Goal: Information Seeking & Learning: Learn about a topic

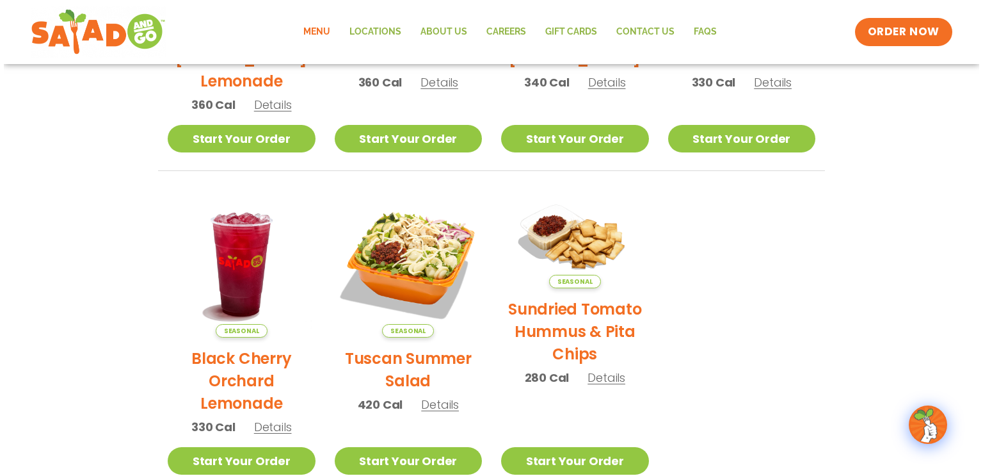
scroll to position [563, 0]
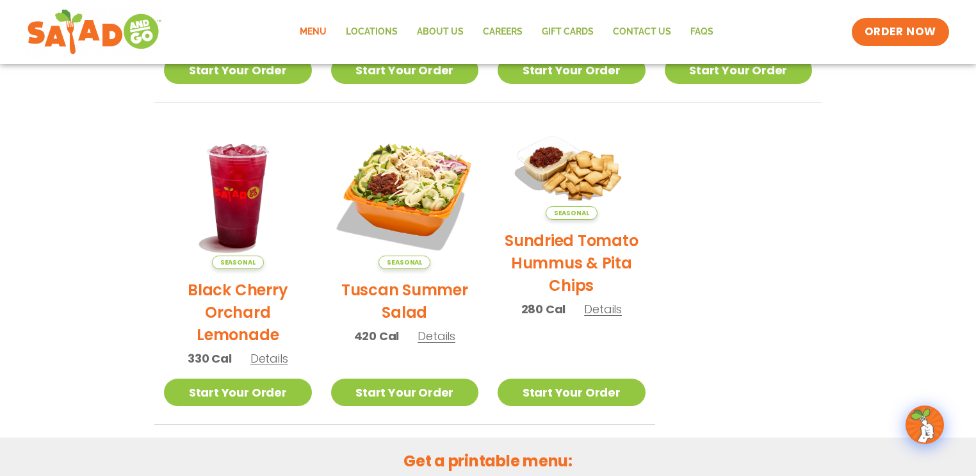
click at [440, 334] on span "Details" at bounding box center [436, 336] width 38 height 16
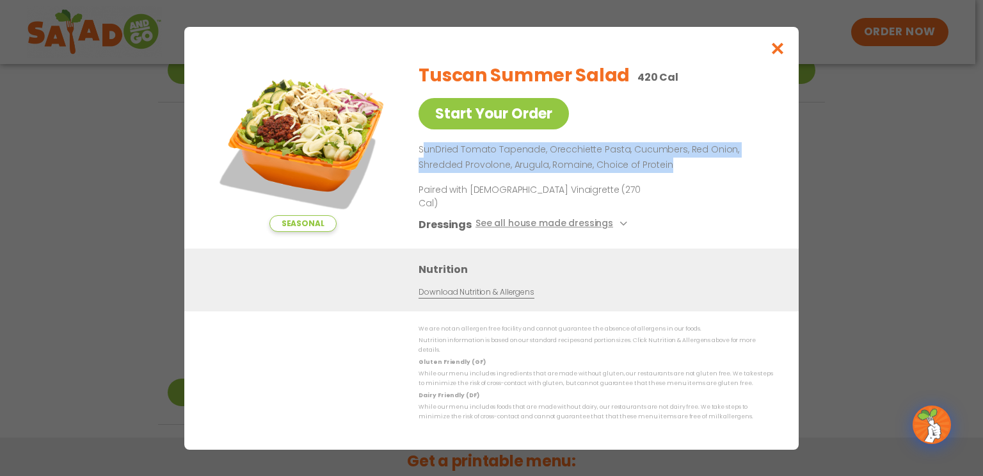
drag, startPoint x: 450, startPoint y: 160, endPoint x: 734, endPoint y: 171, distance: 284.5
click at [733, 170] on p "SunDried Tomato Tapenade, Orecchiette Pasta, Cucumbers, Red Onion, Shredded Pro…" at bounding box center [594, 157] width 350 height 31
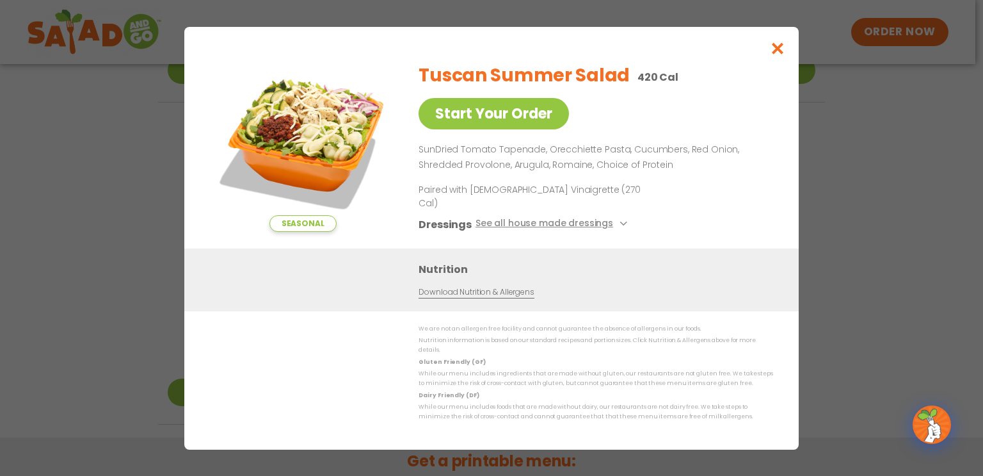
click at [715, 192] on div "Tuscan Summer Salad 420 Cal Start Your Order SunDried Tomato Tapenade, Orecchie…" at bounding box center [594, 150] width 350 height 196
drag, startPoint x: 512, startPoint y: 173, endPoint x: 665, endPoint y: 170, distance: 152.4
click at [663, 171] on p "SunDried Tomato Tapenade, Orecchiette Pasta, Cucumbers, Red Onion, Shredded Pro…" at bounding box center [594, 157] width 350 height 31
click at [689, 173] on p "SunDried Tomato Tapenade, Orecchiette Pasta, Cucumbers, Red Onion, Shredded Pro…" at bounding box center [594, 157] width 350 height 31
click at [776, 54] on icon "Close modal" at bounding box center [778, 48] width 16 height 13
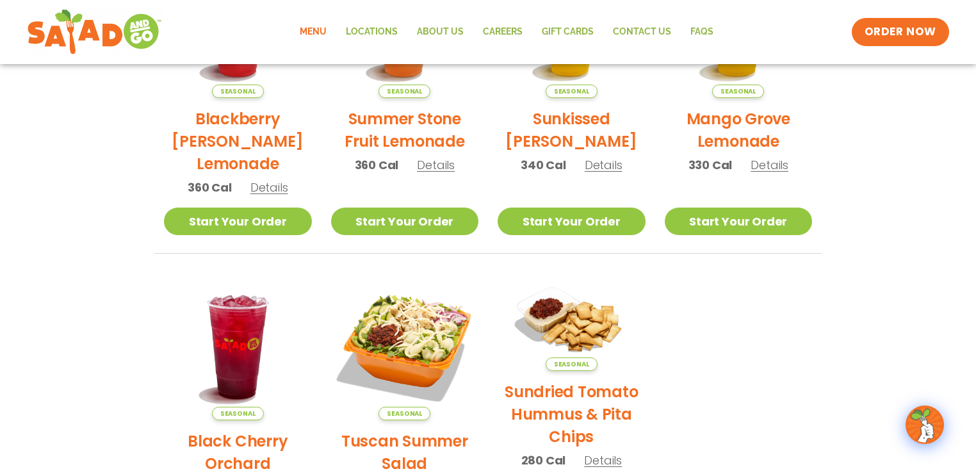
scroll to position [0, 0]
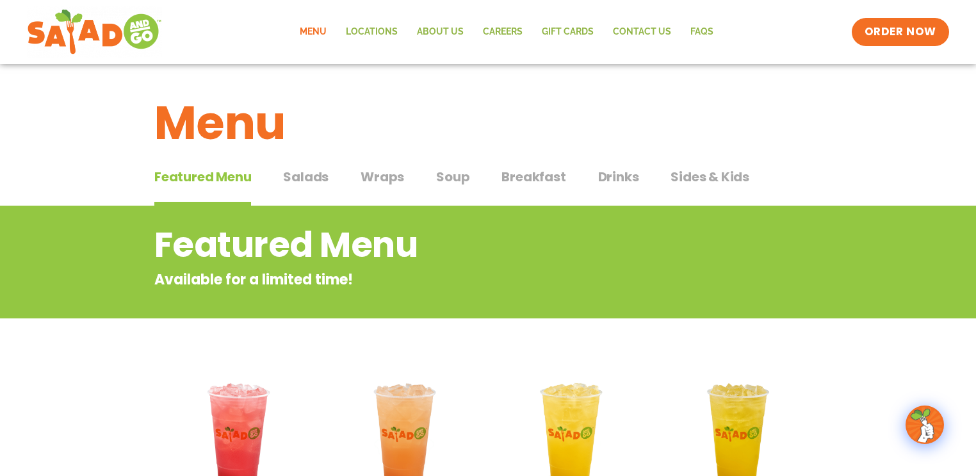
click at [296, 173] on span "Salads" at bounding box center [305, 176] width 45 height 19
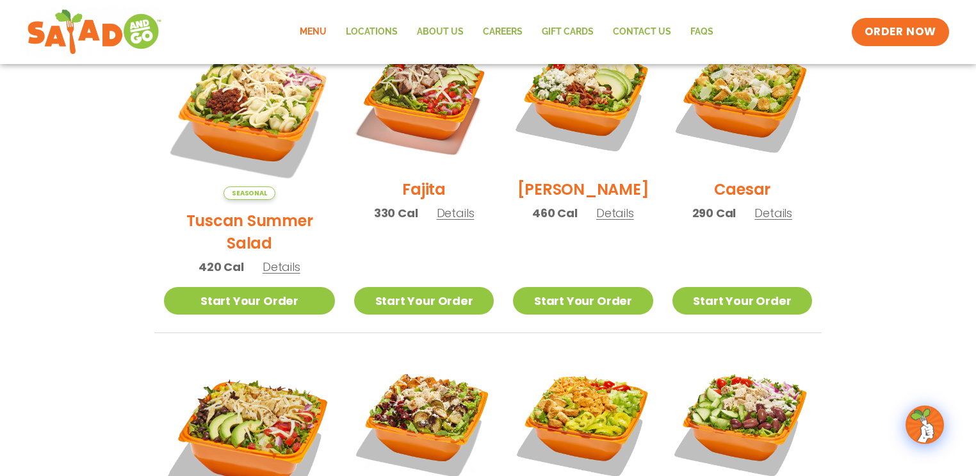
scroll to position [416, 0]
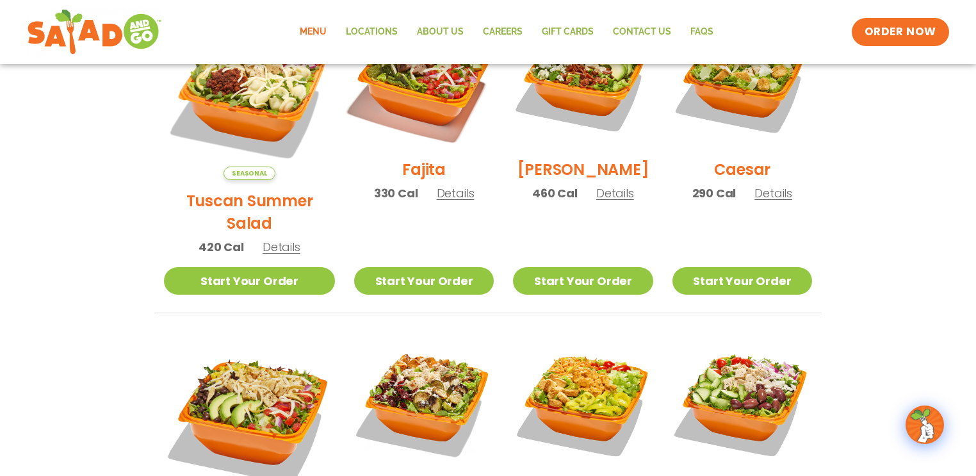
click at [405, 95] on img at bounding box center [424, 79] width 164 height 164
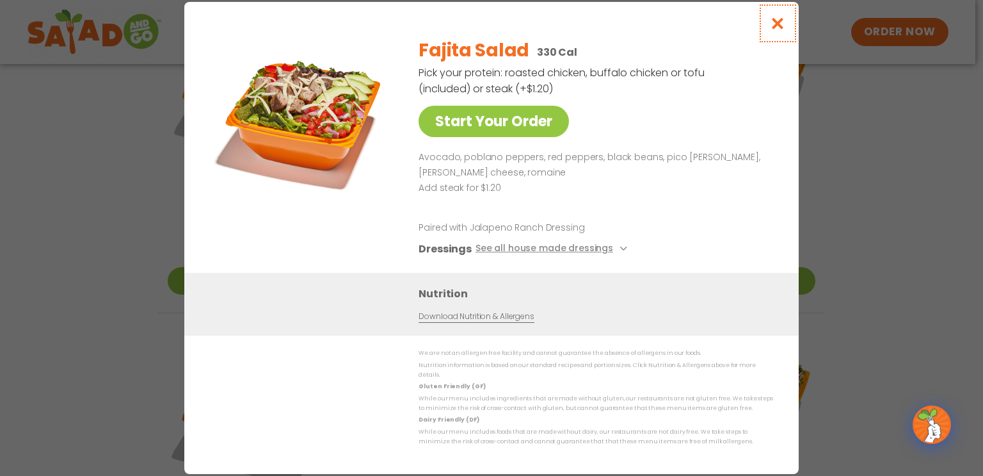
click at [792, 31] on button "Close modal" at bounding box center [778, 23] width 42 height 43
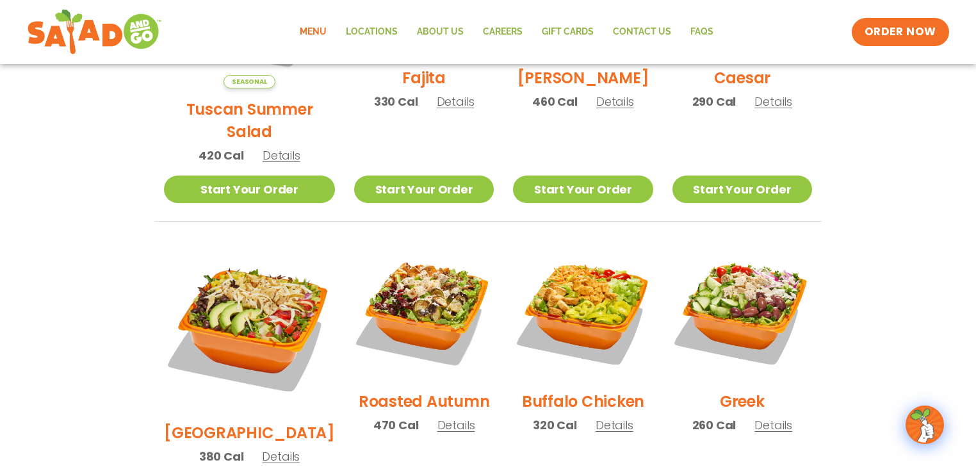
scroll to position [511, 0]
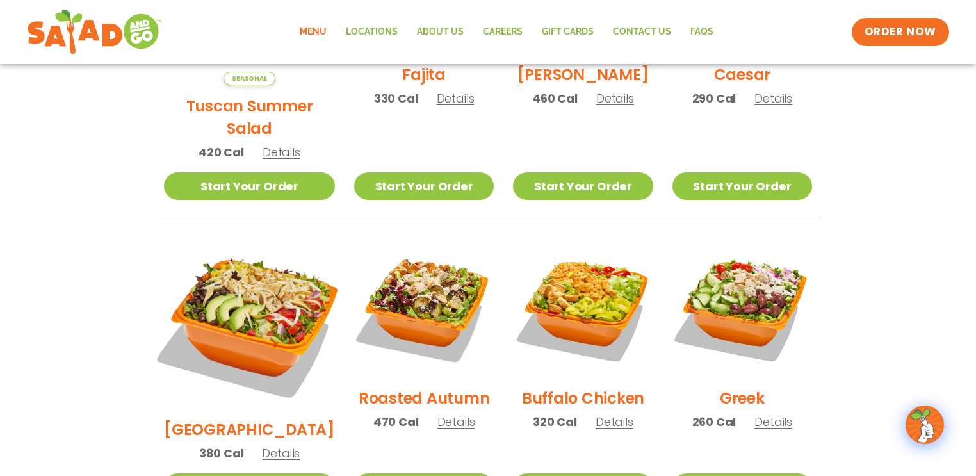
click at [246, 279] on img at bounding box center [249, 323] width 200 height 200
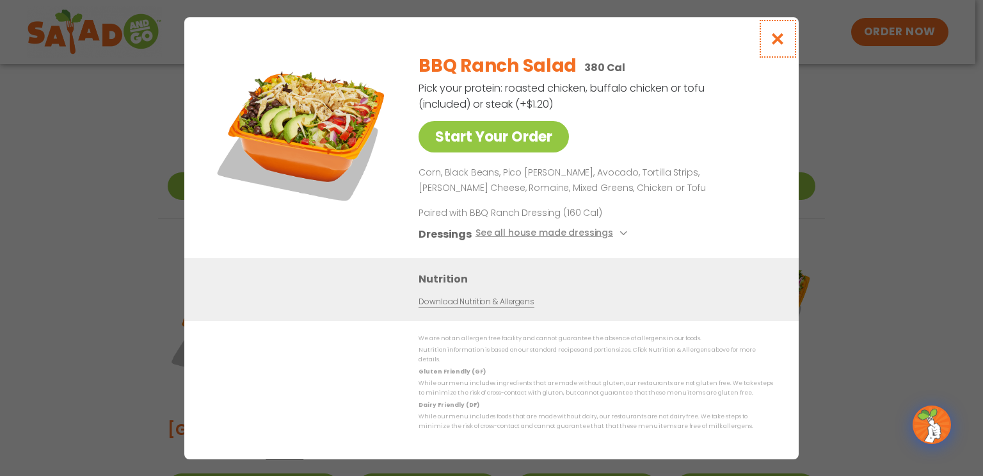
click at [780, 39] on icon "Close modal" at bounding box center [778, 38] width 16 height 13
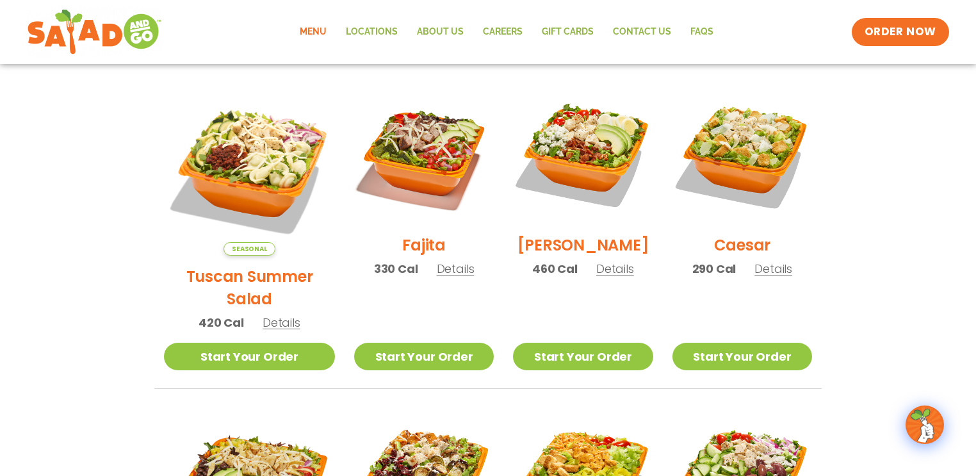
scroll to position [342, 0]
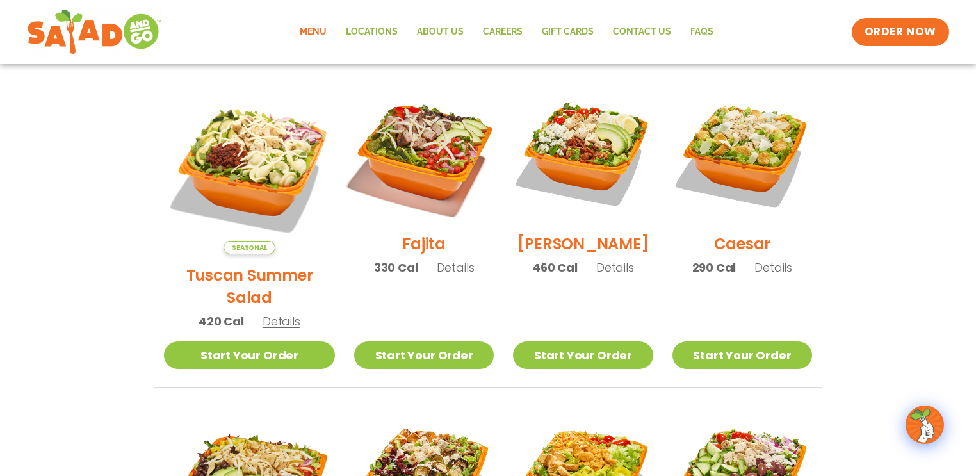
click at [402, 151] on img at bounding box center [424, 153] width 164 height 164
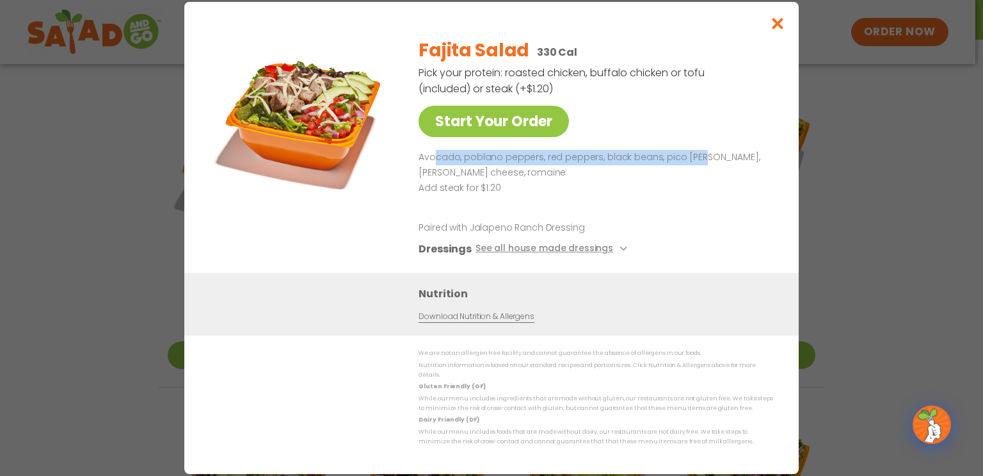
drag, startPoint x: 437, startPoint y: 163, endPoint x: 697, endPoint y: 170, distance: 260.0
click at [697, 170] on p "Avocado, poblano peppers, red peppers, black beans, pico [PERSON_NAME], [PERSON…" at bounding box center [594, 165] width 350 height 31
click at [533, 181] on p "Avocado, poblano peppers, red peppers, black beans, pico [PERSON_NAME], [PERSON…" at bounding box center [594, 165] width 350 height 31
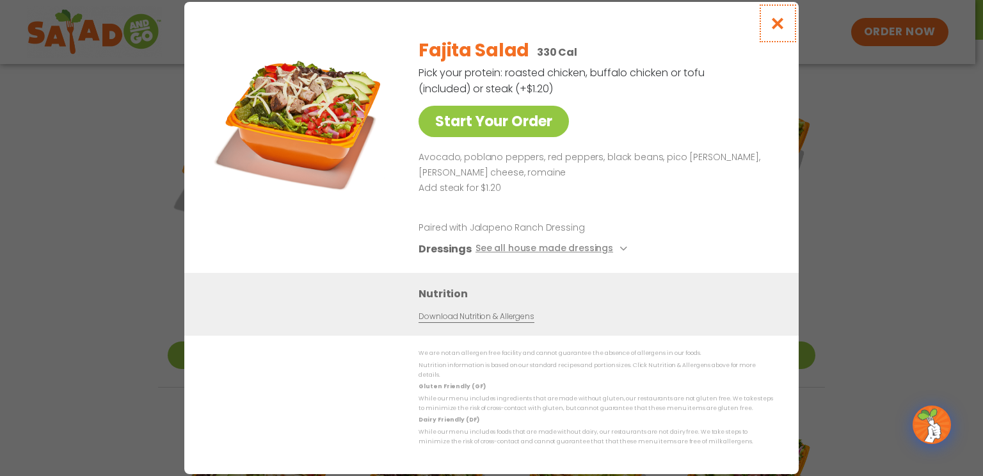
click at [773, 24] on icon "Close modal" at bounding box center [778, 23] width 16 height 13
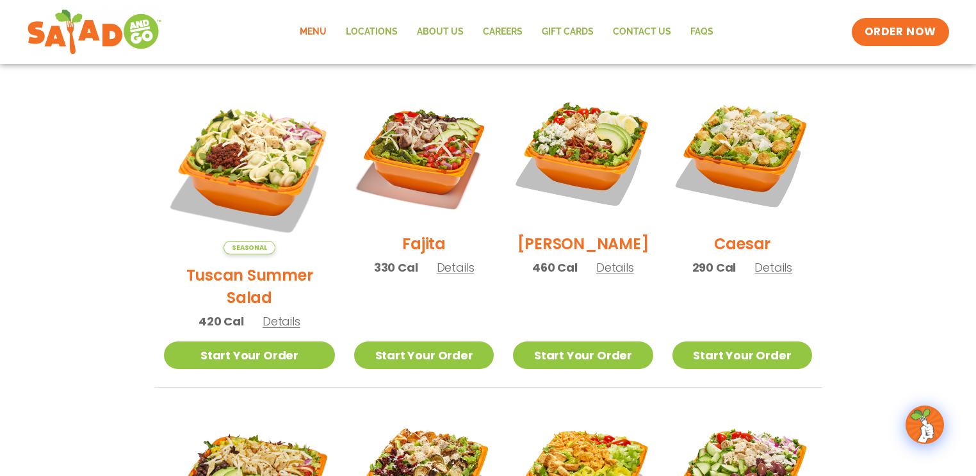
click at [320, 26] on link "Menu" at bounding box center [313, 31] width 46 height 29
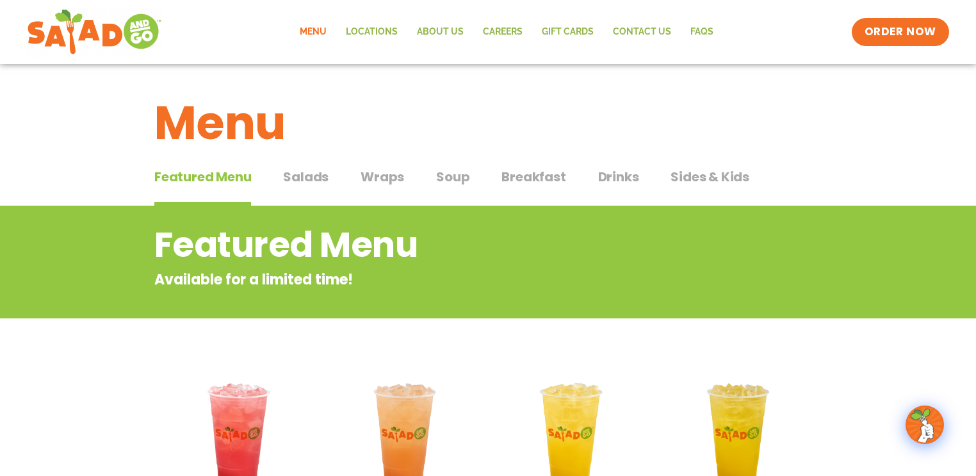
click at [548, 173] on span "Breakfast" at bounding box center [533, 176] width 64 height 19
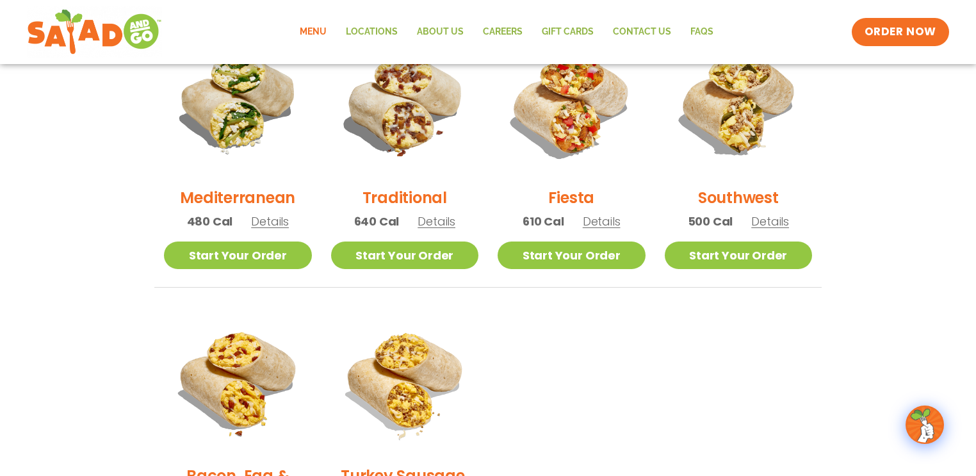
scroll to position [768, 0]
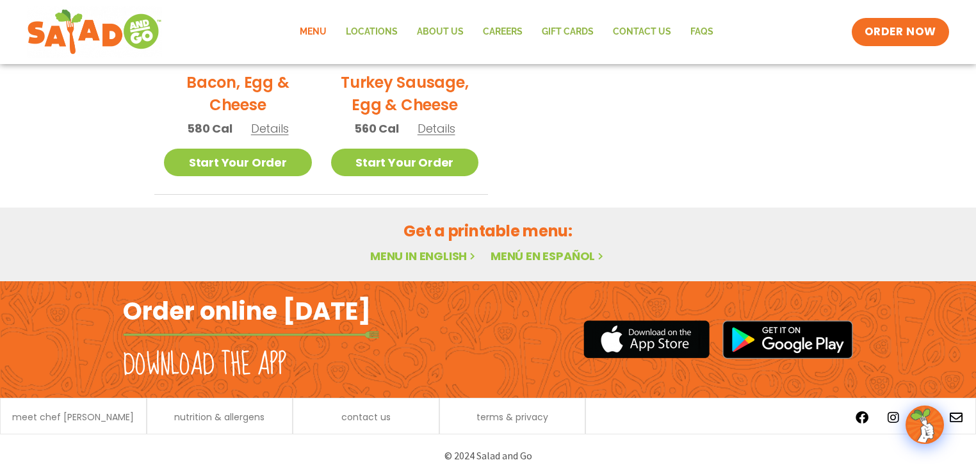
click at [412, 253] on link "Menu in English" at bounding box center [424, 256] width 108 height 16
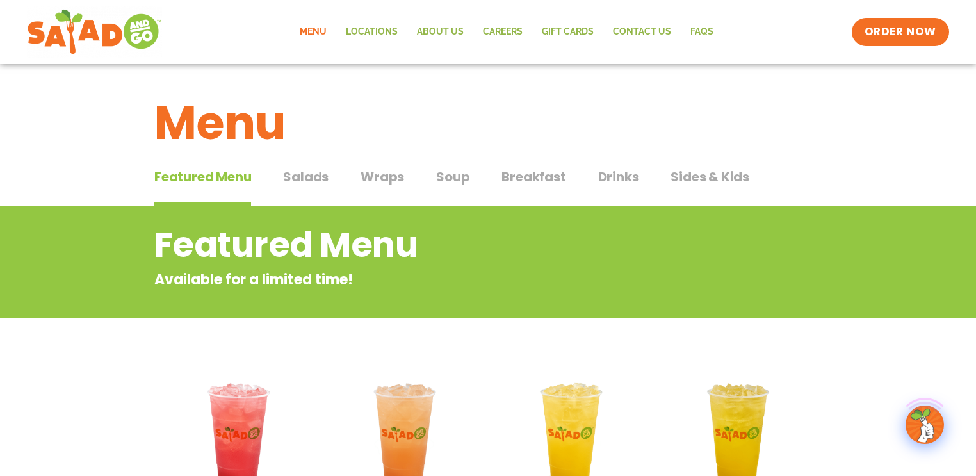
click at [449, 220] on h2 "Featured Menu" at bounding box center [436, 245] width 564 height 52
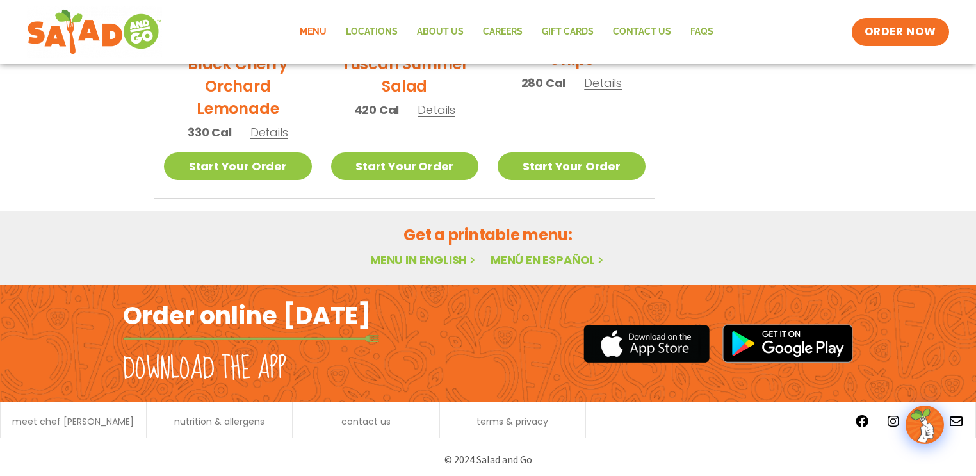
scroll to position [793, 0]
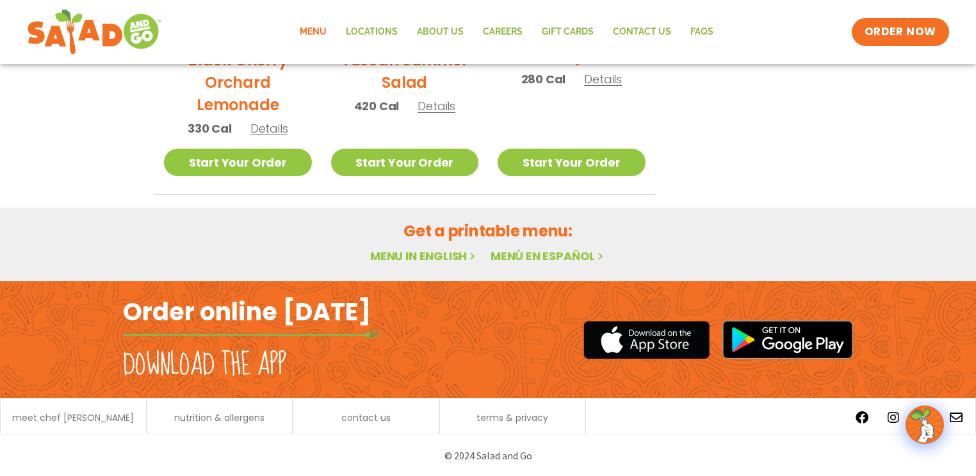
click at [419, 250] on link "Menu in English" at bounding box center [424, 256] width 108 height 16
click at [472, 253] on icon at bounding box center [472, 255] width 11 height 11
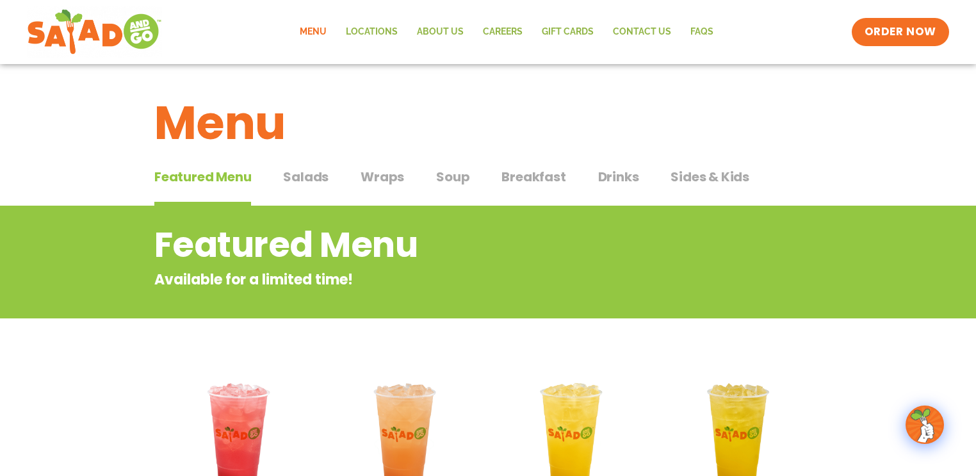
click at [303, 175] on span "Salads" at bounding box center [305, 176] width 45 height 19
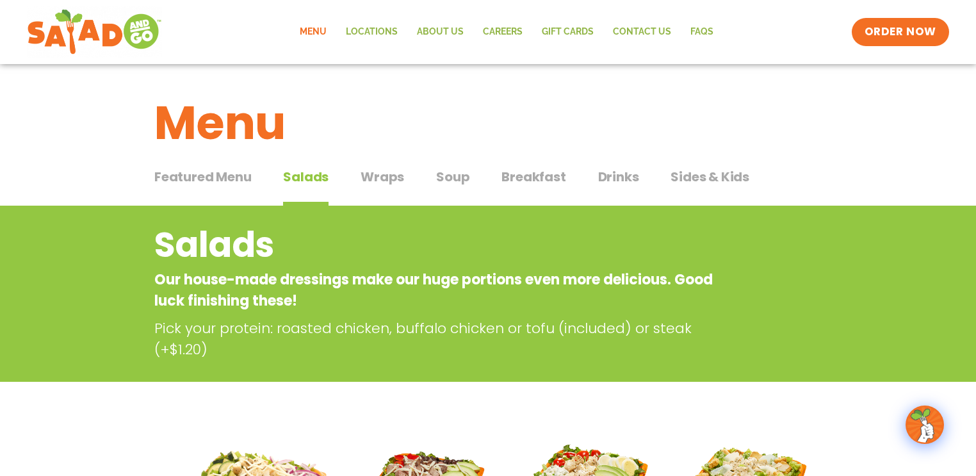
click at [385, 173] on span "Wraps" at bounding box center [382, 176] width 44 height 19
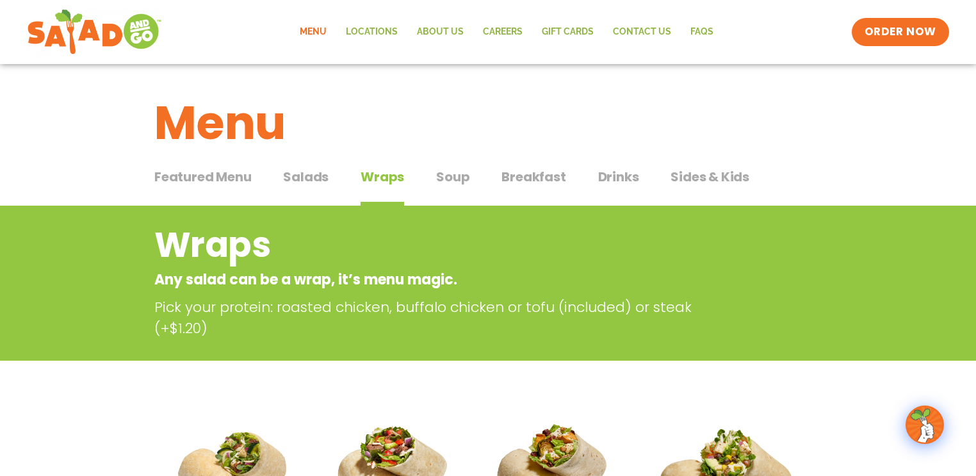
click at [449, 173] on span "Soup" at bounding box center [452, 176] width 33 height 19
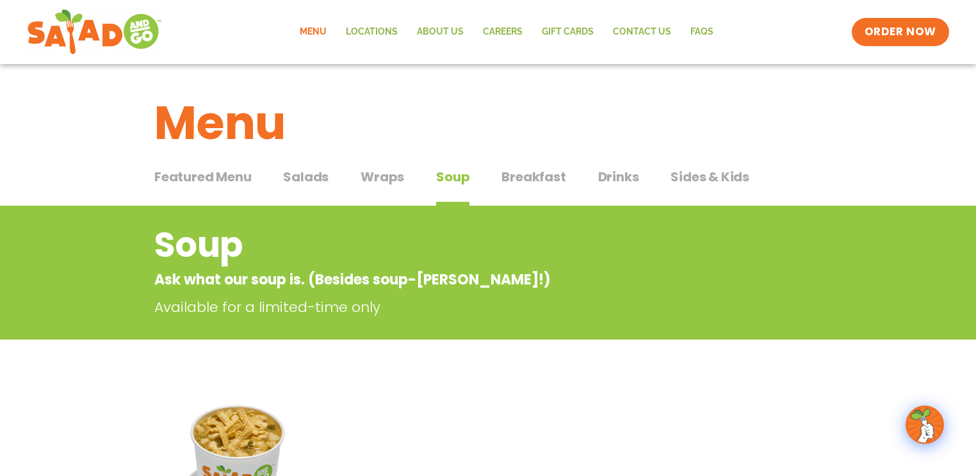
click at [559, 182] on span "Breakfast" at bounding box center [533, 176] width 64 height 19
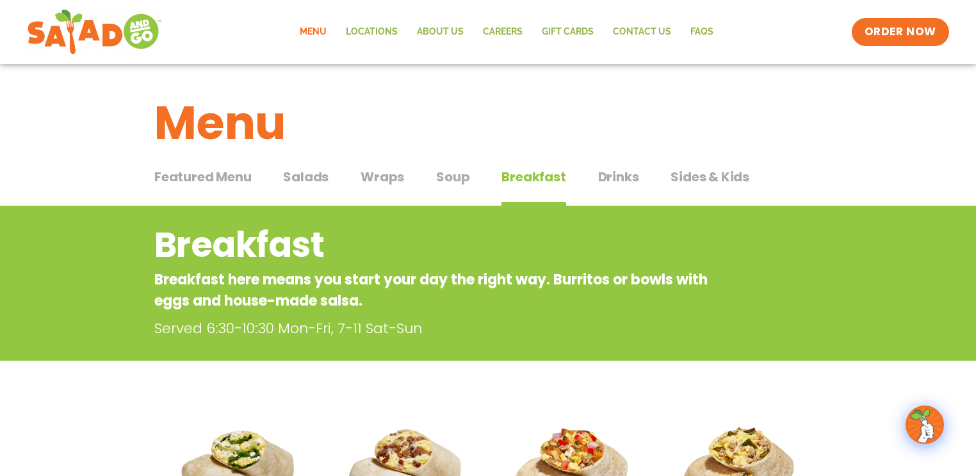
click at [441, 174] on span "Soup" at bounding box center [452, 176] width 33 height 19
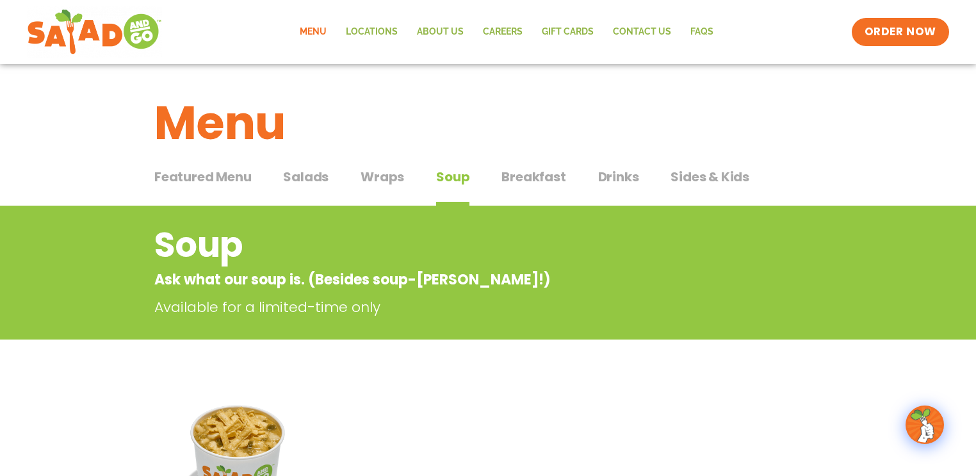
click at [527, 172] on span "Breakfast" at bounding box center [533, 176] width 64 height 19
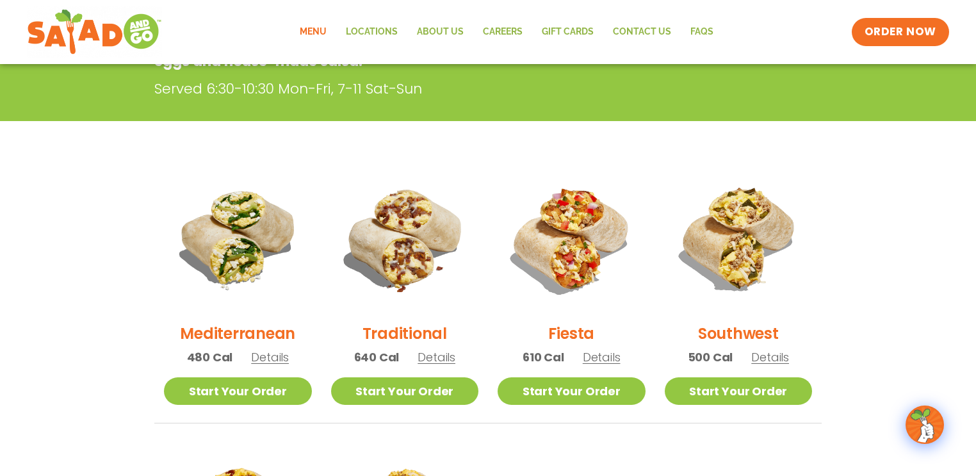
scroll to position [243, 0]
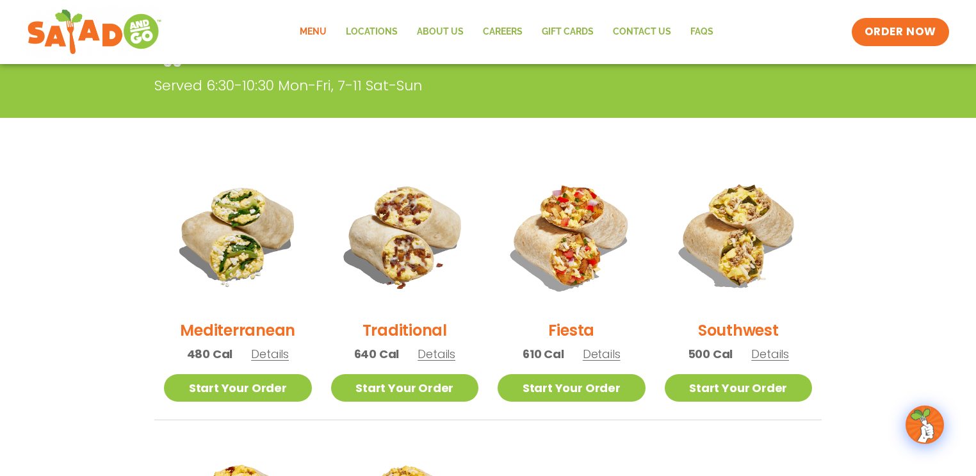
click at [266, 348] on span "Details" at bounding box center [270, 354] width 38 height 16
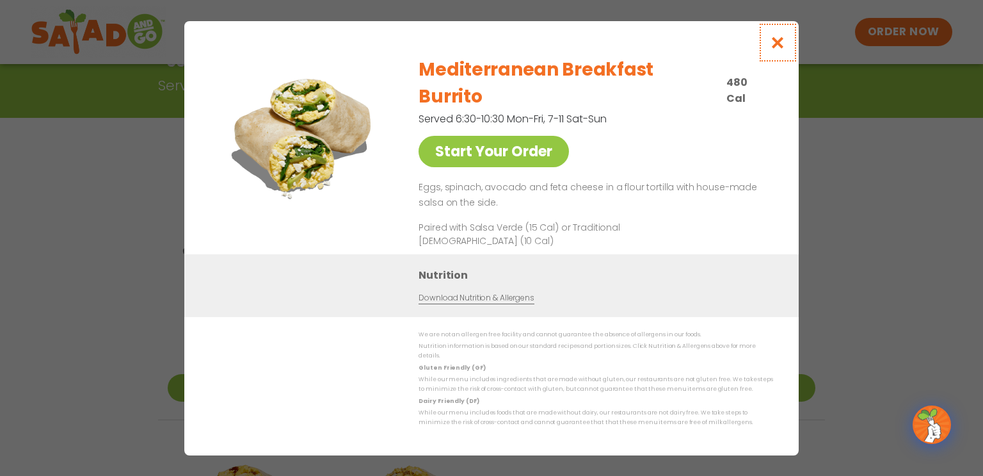
click at [773, 49] on icon "Close modal" at bounding box center [778, 42] width 16 height 13
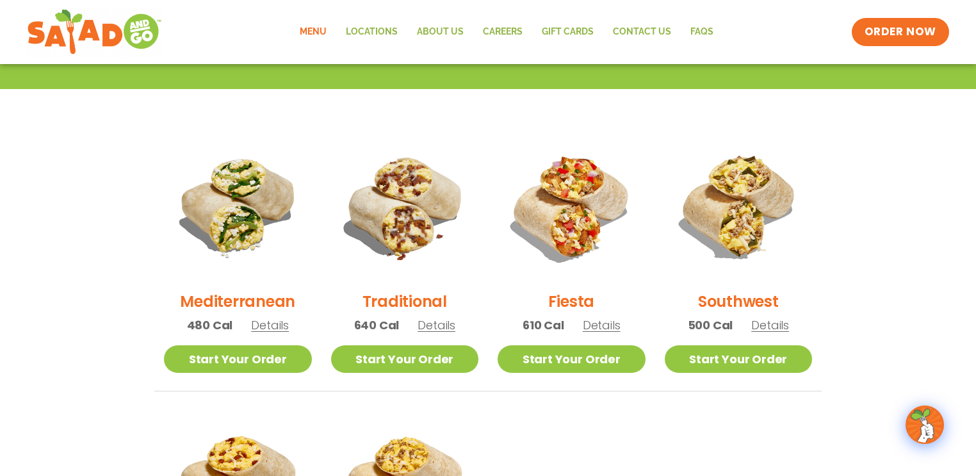
scroll to position [255, 0]
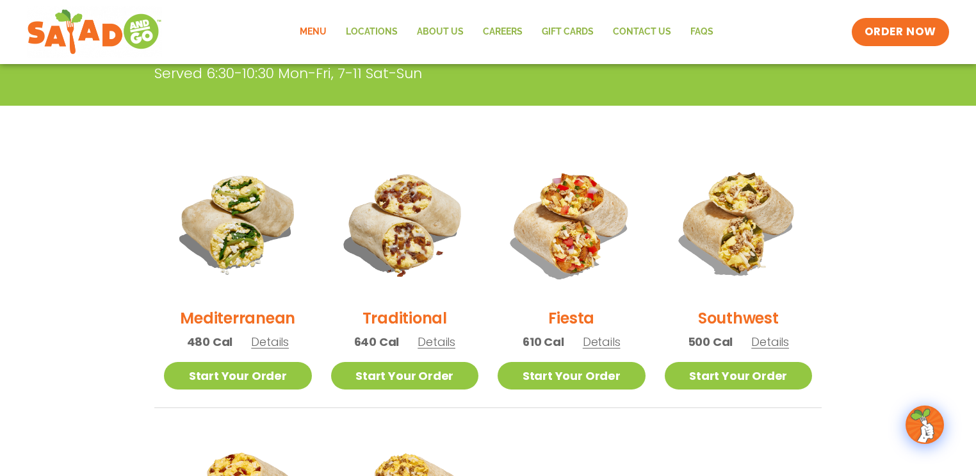
drag, startPoint x: 745, startPoint y: 246, endPoint x: 736, endPoint y: 248, distance: 9.9
click at [746, 245] on img at bounding box center [739, 223] width 148 height 148
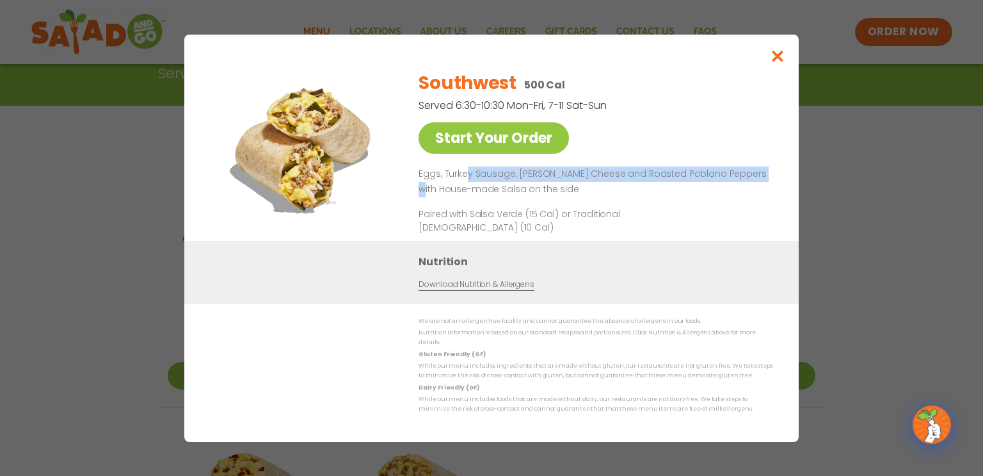
drag, startPoint x: 464, startPoint y: 181, endPoint x: 756, endPoint y: 186, distance: 292.0
click at [756, 185] on p "Eggs, Turkey Sausage, [PERSON_NAME] Cheese and Roasted Poblano Peppers with Hou…" at bounding box center [594, 181] width 350 height 31
drag, startPoint x: 593, startPoint y: 201, endPoint x: 599, endPoint y: 198, distance: 6.6
click at [597, 197] on p "Eggs, Turkey Sausage, [PERSON_NAME] Cheese and Roasted Poblano Peppers with Hou…" at bounding box center [594, 181] width 350 height 31
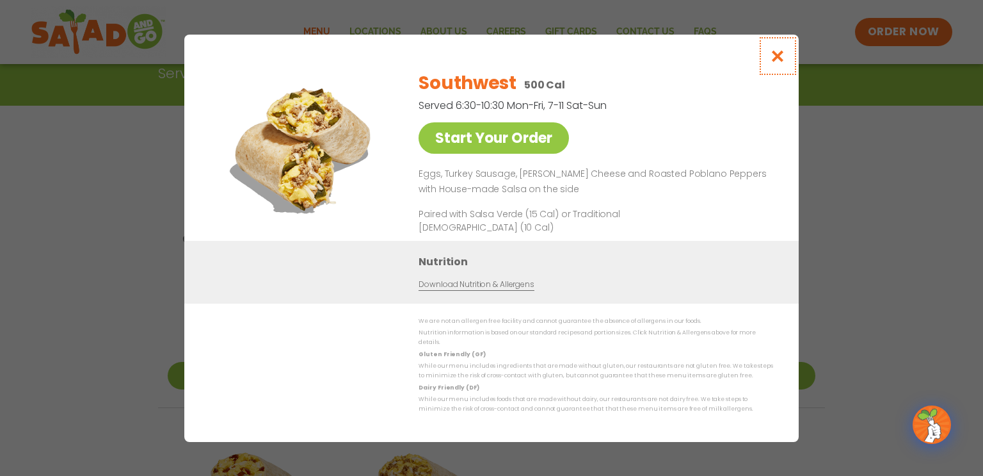
click at [773, 63] on icon "Close modal" at bounding box center [778, 55] width 16 height 13
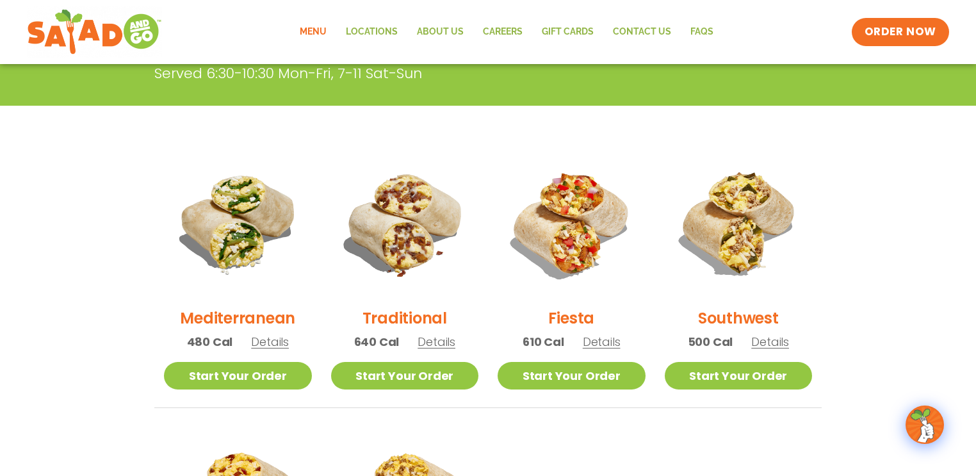
click at [859, 218] on section "Breakfast Breakfast here means you start your day the right way. Burritos or bo…" at bounding box center [488, 329] width 976 height 757
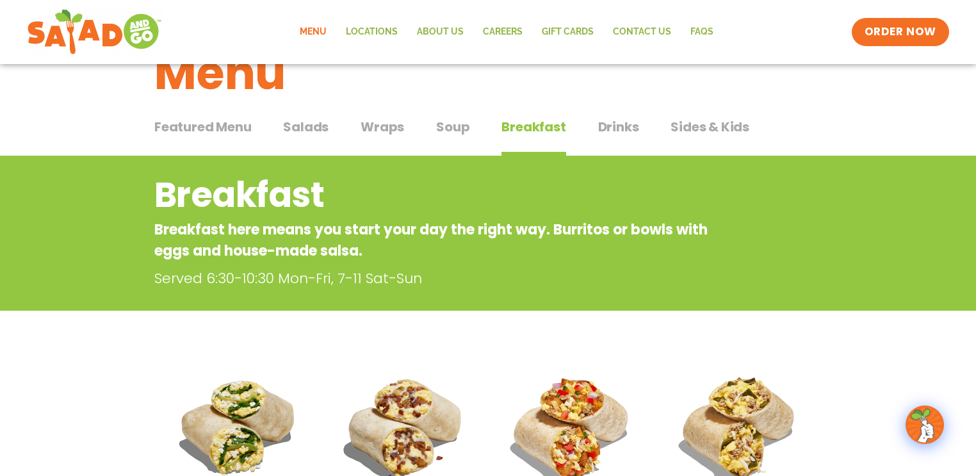
scroll to position [0, 0]
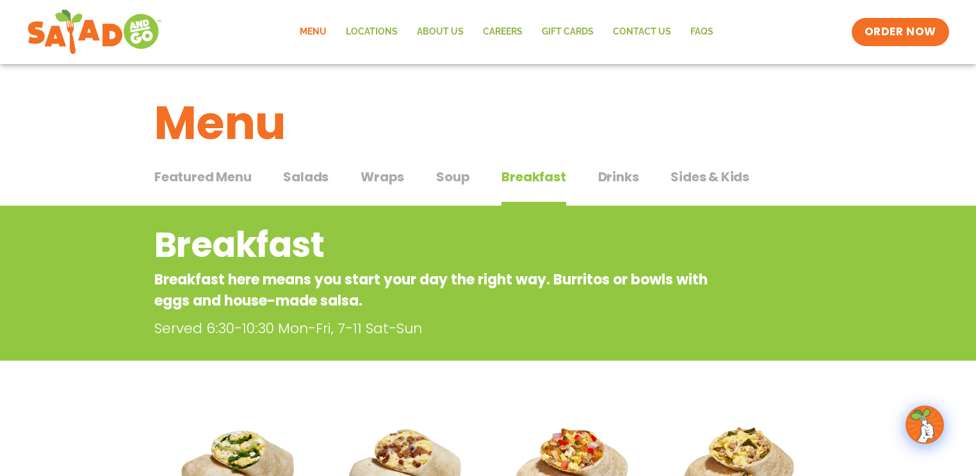
click at [215, 175] on span "Featured Menu" at bounding box center [202, 176] width 97 height 19
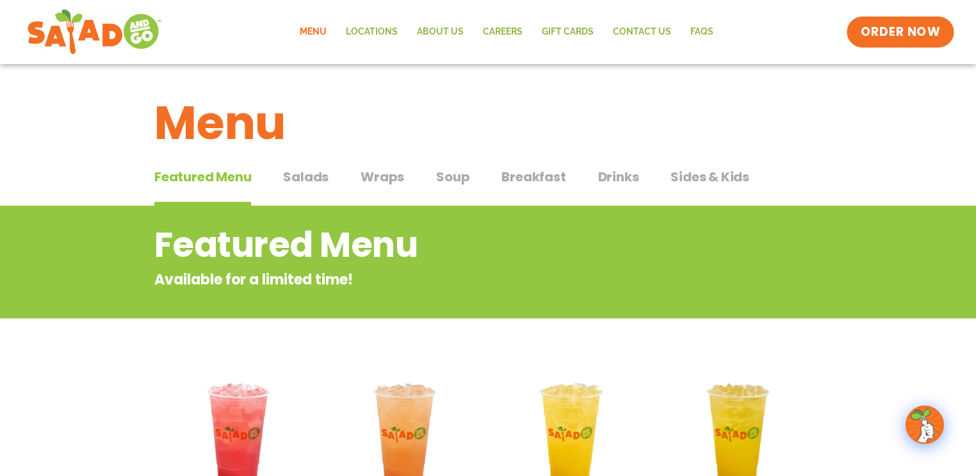
click at [915, 36] on span "ORDER NOW" at bounding box center [899, 32] width 79 height 17
